Goal: Entertainment & Leisure: Consume media (video, audio)

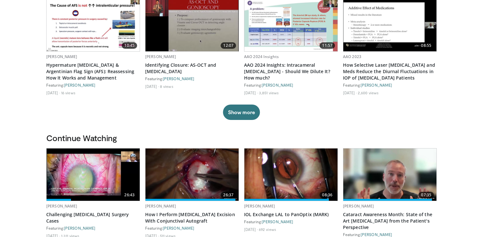
scroll to position [72, 0]
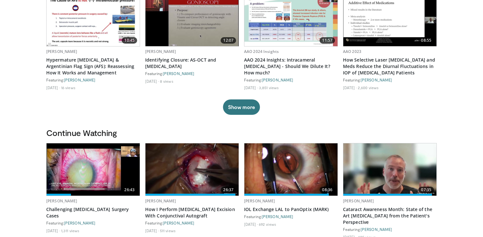
click at [97, 166] on img at bounding box center [93, 170] width 93 height 52
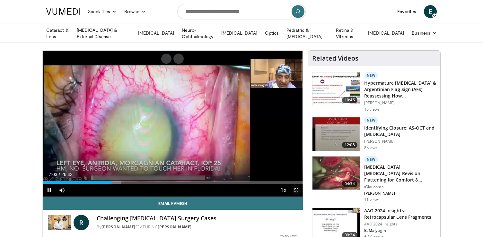
click at [297, 190] on span "Video Player" at bounding box center [296, 190] width 13 height 13
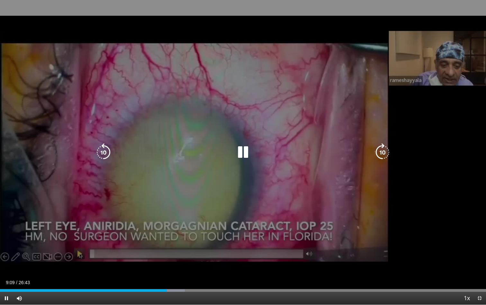
click at [246, 153] on icon "Video Player" at bounding box center [243, 152] width 18 height 18
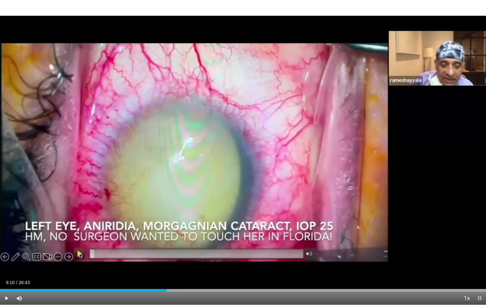
click at [246, 153] on icon "Video Player" at bounding box center [243, 152] width 18 height 18
click at [481, 237] on span "Video Player" at bounding box center [479, 298] width 13 height 13
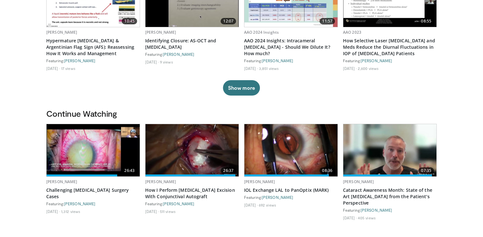
scroll to position [100, 0]
